Goal: Task Accomplishment & Management: Complete application form

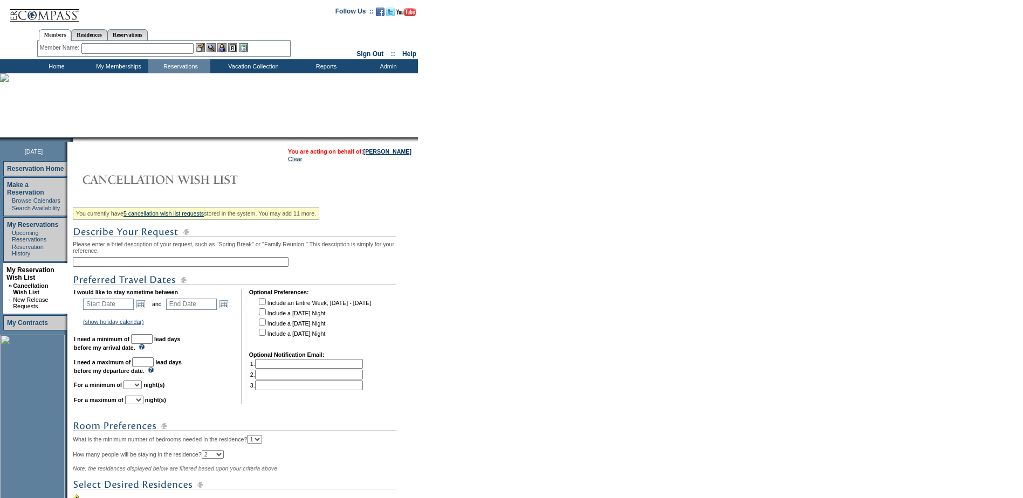
click at [136, 265] on input "text" at bounding box center [181, 262] width 216 height 10
type input "January - March Turks"
click at [134, 307] on input "text" at bounding box center [108, 304] width 51 height 11
type input "Start Date"
click at [142, 307] on link "Open the calendar popup." at bounding box center [141, 304] width 12 height 12
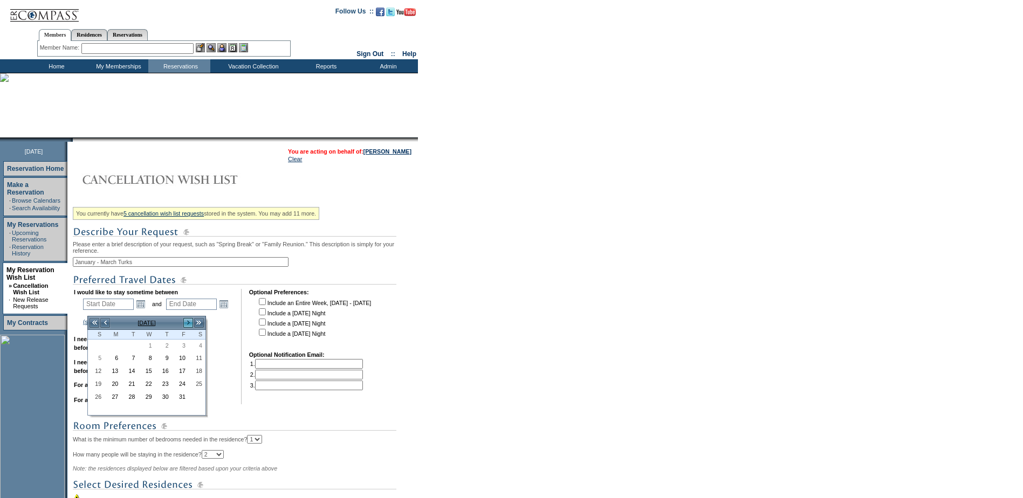
click at [192, 324] on link ">" at bounding box center [188, 323] width 11 height 11
click at [189, 324] on link ">" at bounding box center [188, 323] width 11 height 11
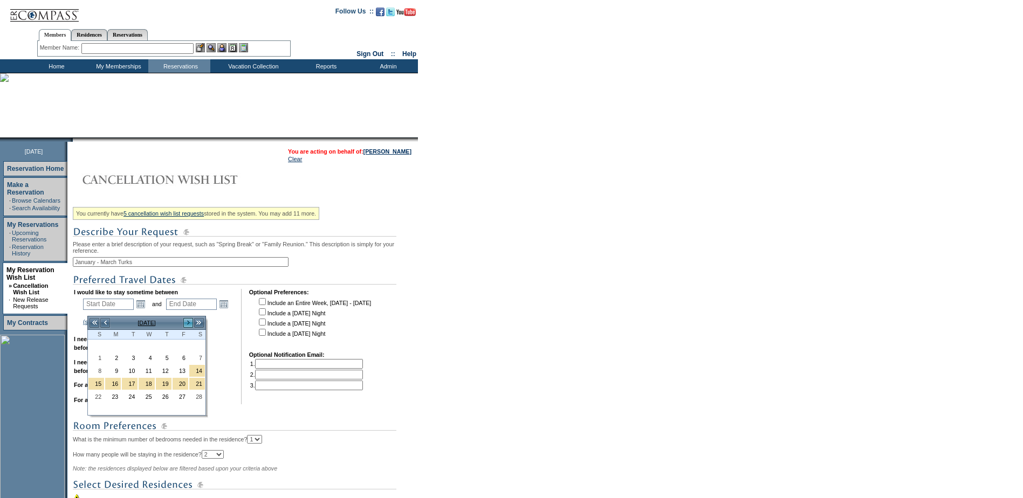
click at [189, 324] on link ">" at bounding box center [188, 323] width 11 height 11
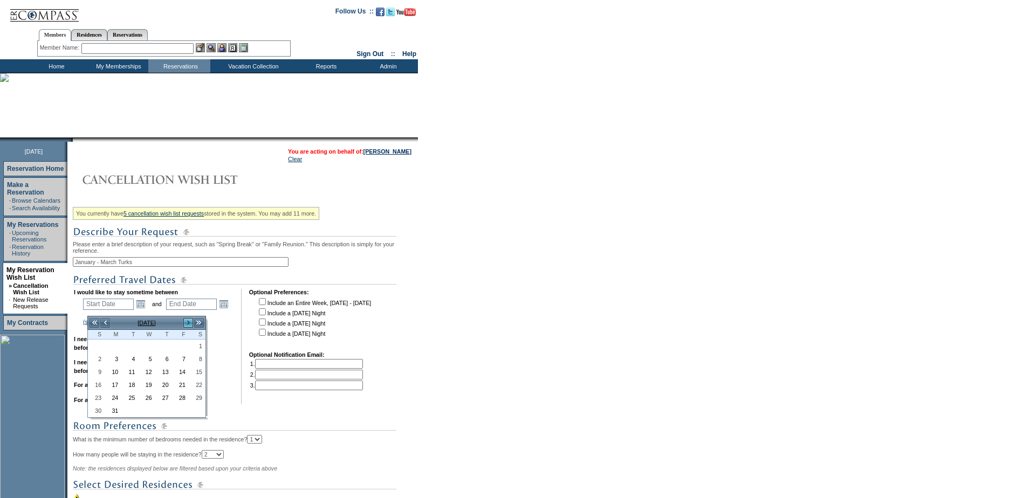
click at [189, 324] on link ">" at bounding box center [188, 323] width 11 height 11
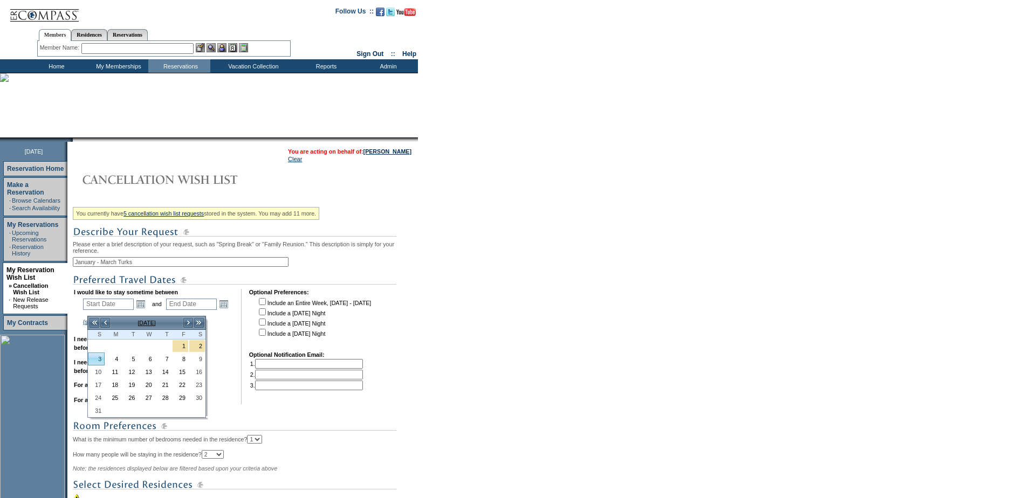
click at [92, 360] on link "3" at bounding box center [96, 359] width 16 height 12
type input "[DATE]"
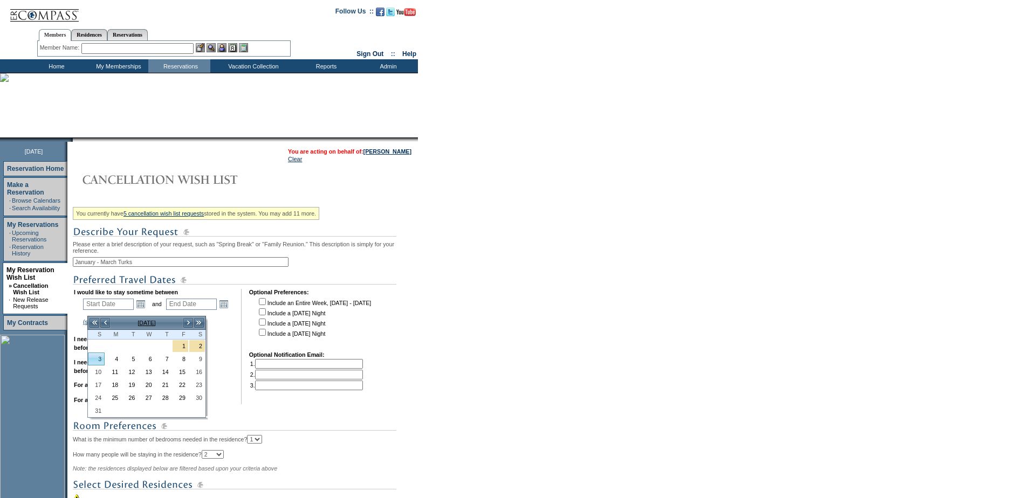
type input "459"
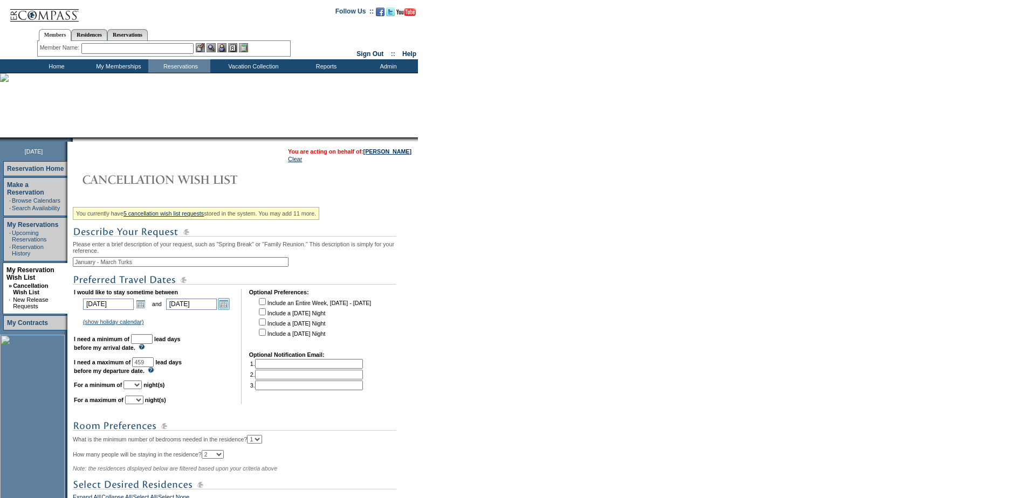
click at [228, 310] on link "Open the calendar popup." at bounding box center [224, 304] width 12 height 12
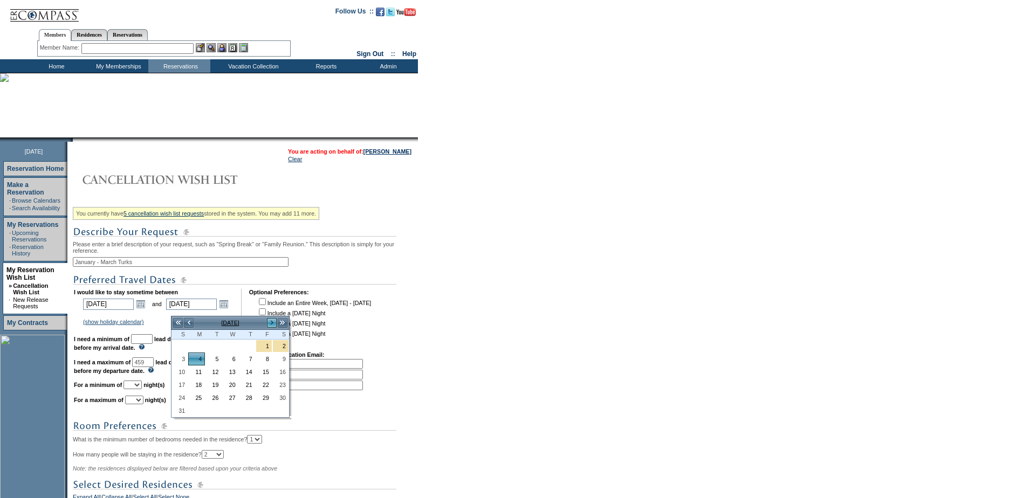
click at [268, 321] on link ">" at bounding box center [271, 323] width 11 height 11
click at [269, 321] on link ">" at bounding box center [271, 323] width 11 height 11
click at [180, 360] on link "4" at bounding box center [180, 359] width 16 height 12
type input "[DATE]"
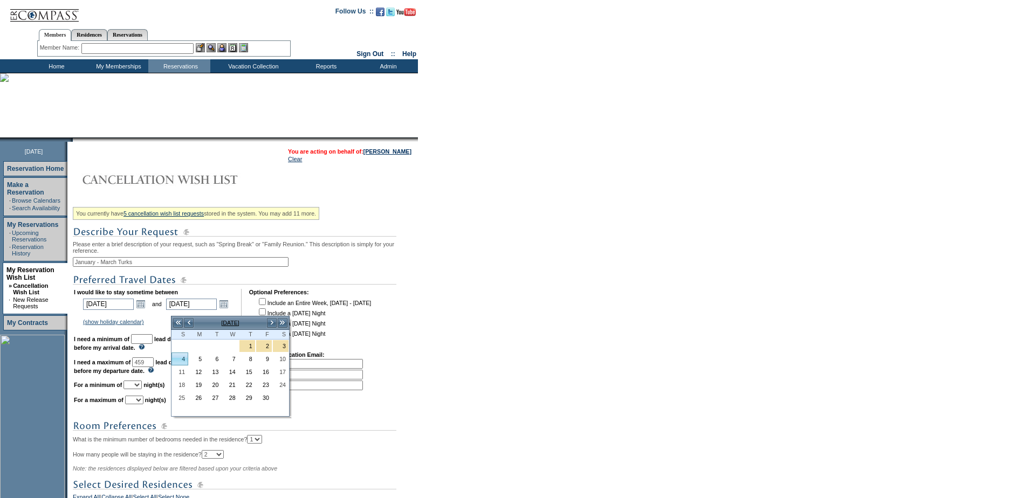
type input "[DATE]"
type input "549"
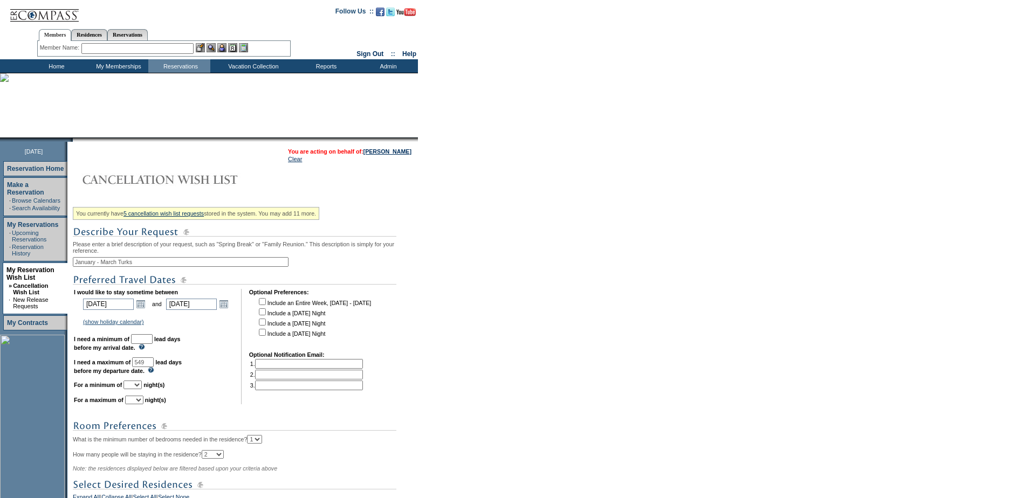
click at [149, 344] on input "text" at bounding box center [142, 339] width 22 height 10
type input "30"
click at [122, 388] on b "For a minimum of" at bounding box center [98, 385] width 48 height 6
click at [142, 389] on select "1 2 3 4 5 6 7 8 9 10 11 12 13 14" at bounding box center [133, 385] width 18 height 9
select select "4"
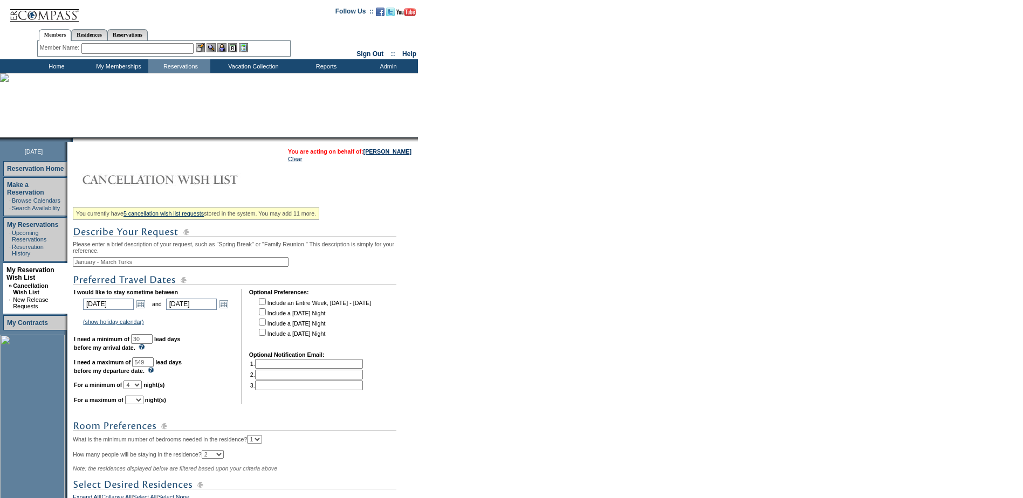
click at [137, 389] on select "1 2 3 4 5 6 7 8 9 10 11 12 13 14" at bounding box center [133, 385] width 18 height 9
click at [143, 405] on select "1 2 3 4 5 6 7 8 9 10 11 12 13 14" at bounding box center [134, 400] width 18 height 9
select select "7"
click at [139, 405] on select "1 2 3 4 5 6 7 8 9 10 11 12 13 14" at bounding box center [134, 400] width 18 height 9
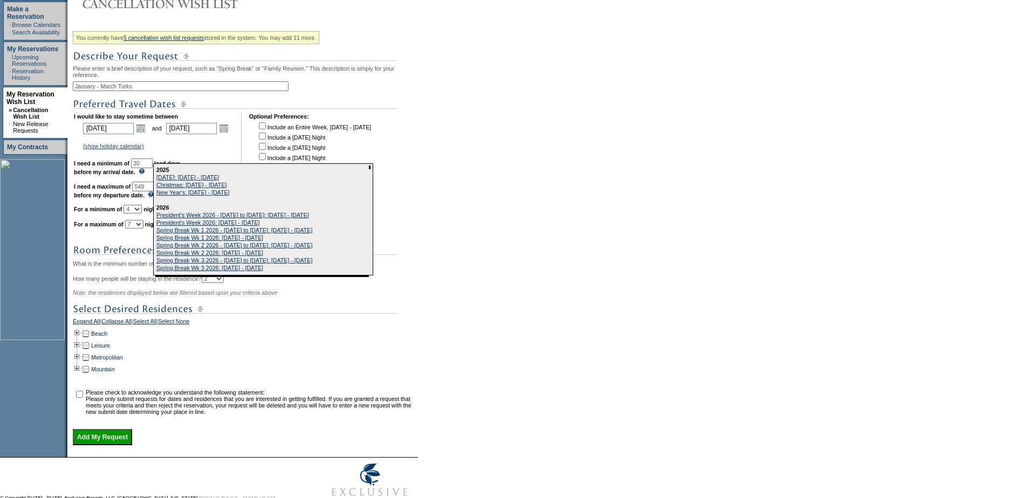
scroll to position [226, 0]
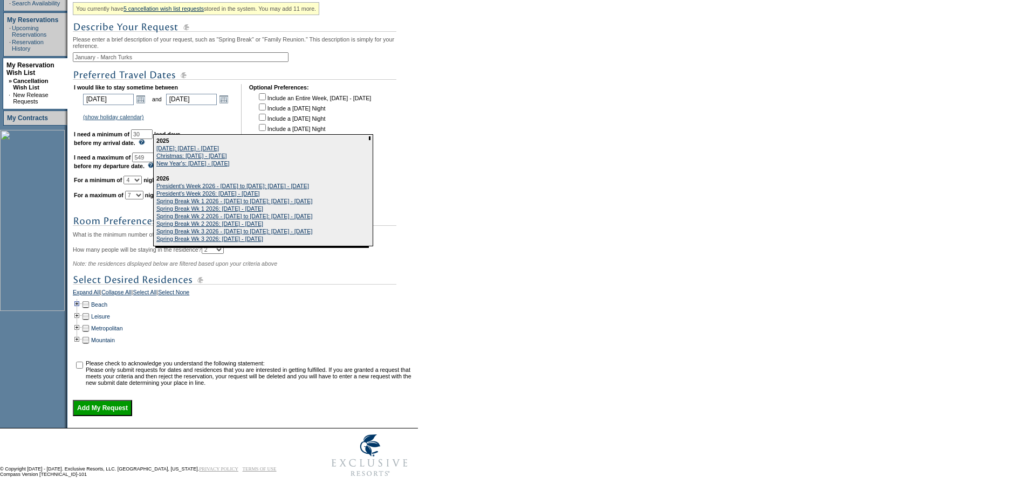
click at [81, 299] on td at bounding box center [77, 305] width 9 height 12
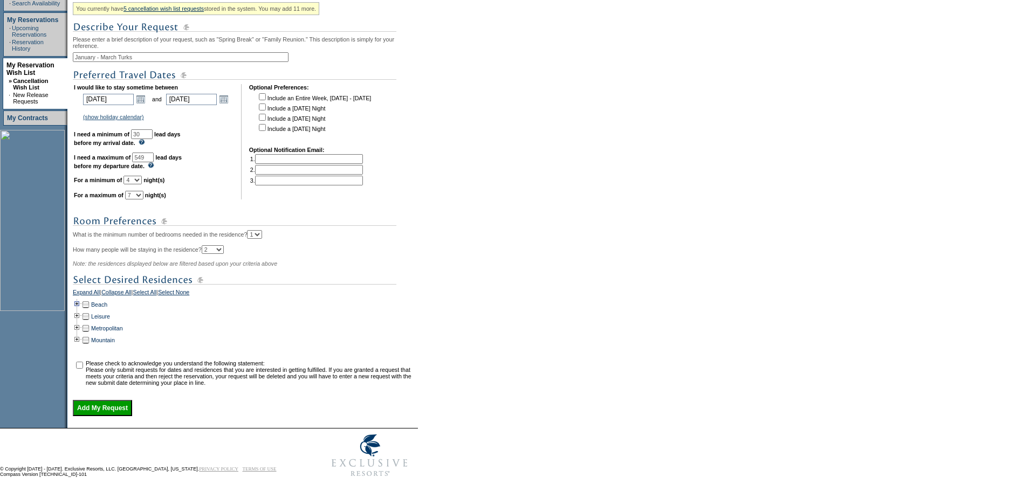
click at [81, 300] on td at bounding box center [77, 305] width 9 height 12
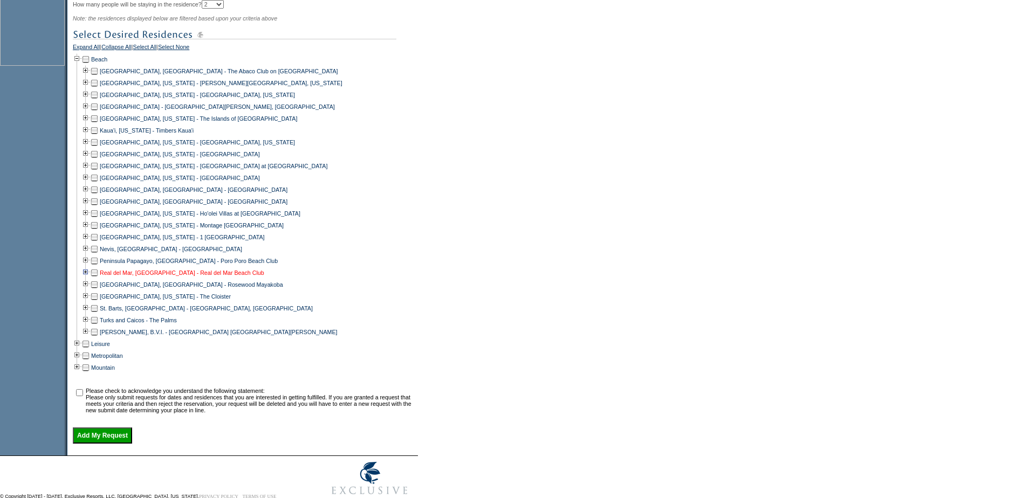
scroll to position [499, 0]
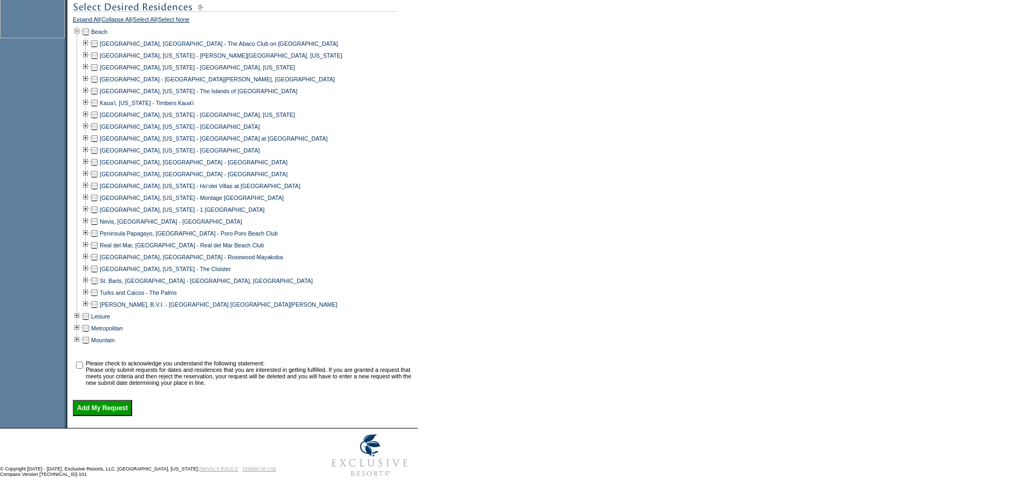
click at [97, 287] on td at bounding box center [94, 293] width 9 height 12
click at [79, 360] on td at bounding box center [79, 373] width 11 height 26
click at [83, 362] on input "checkbox" at bounding box center [79, 365] width 7 height 7
checkbox input "true"
click at [110, 400] on input "Add My Request" at bounding box center [102, 408] width 59 height 16
